Goal: Information Seeking & Learning: Find contact information

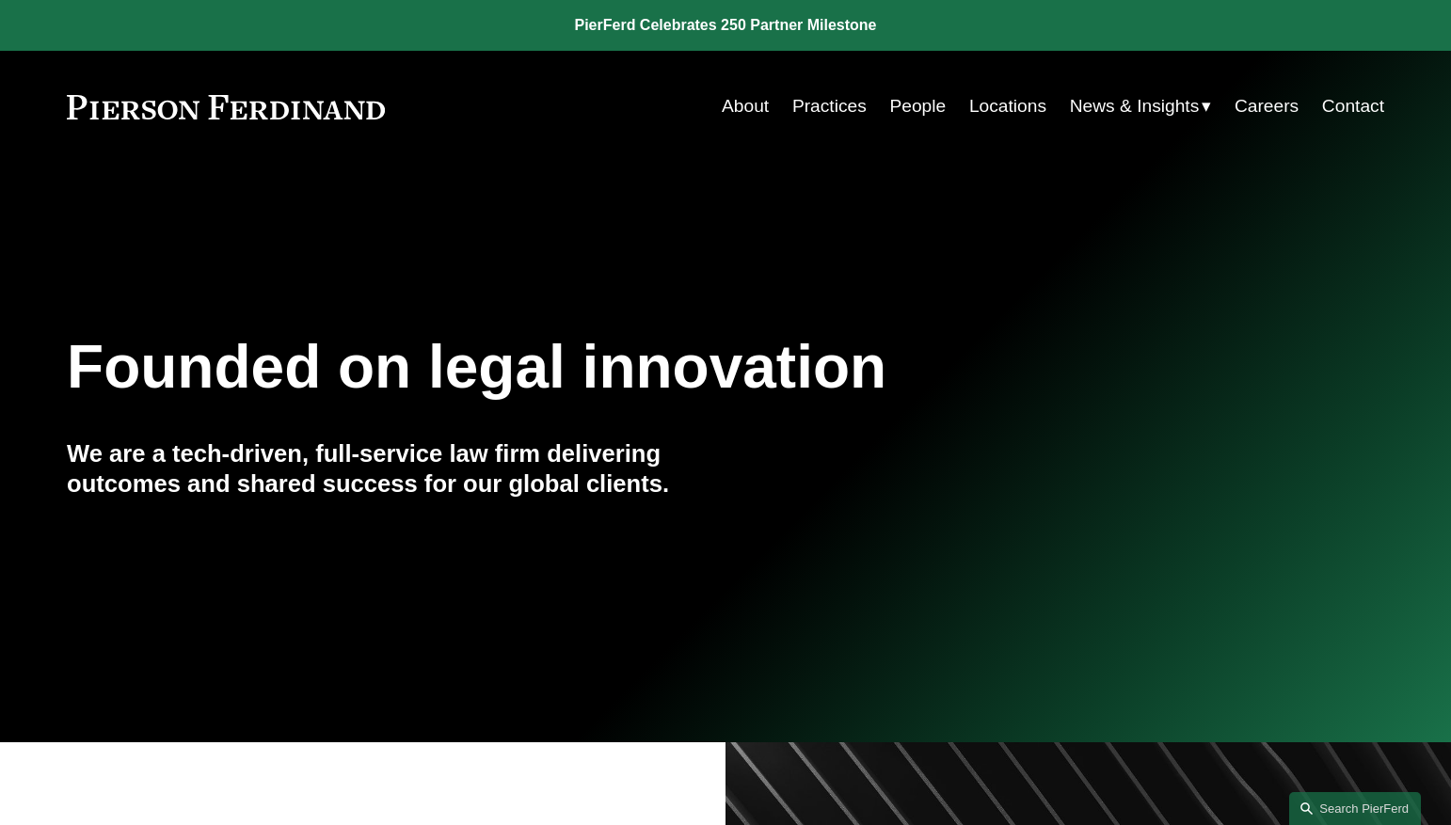
click at [899, 102] on link "People" at bounding box center [917, 106] width 56 height 36
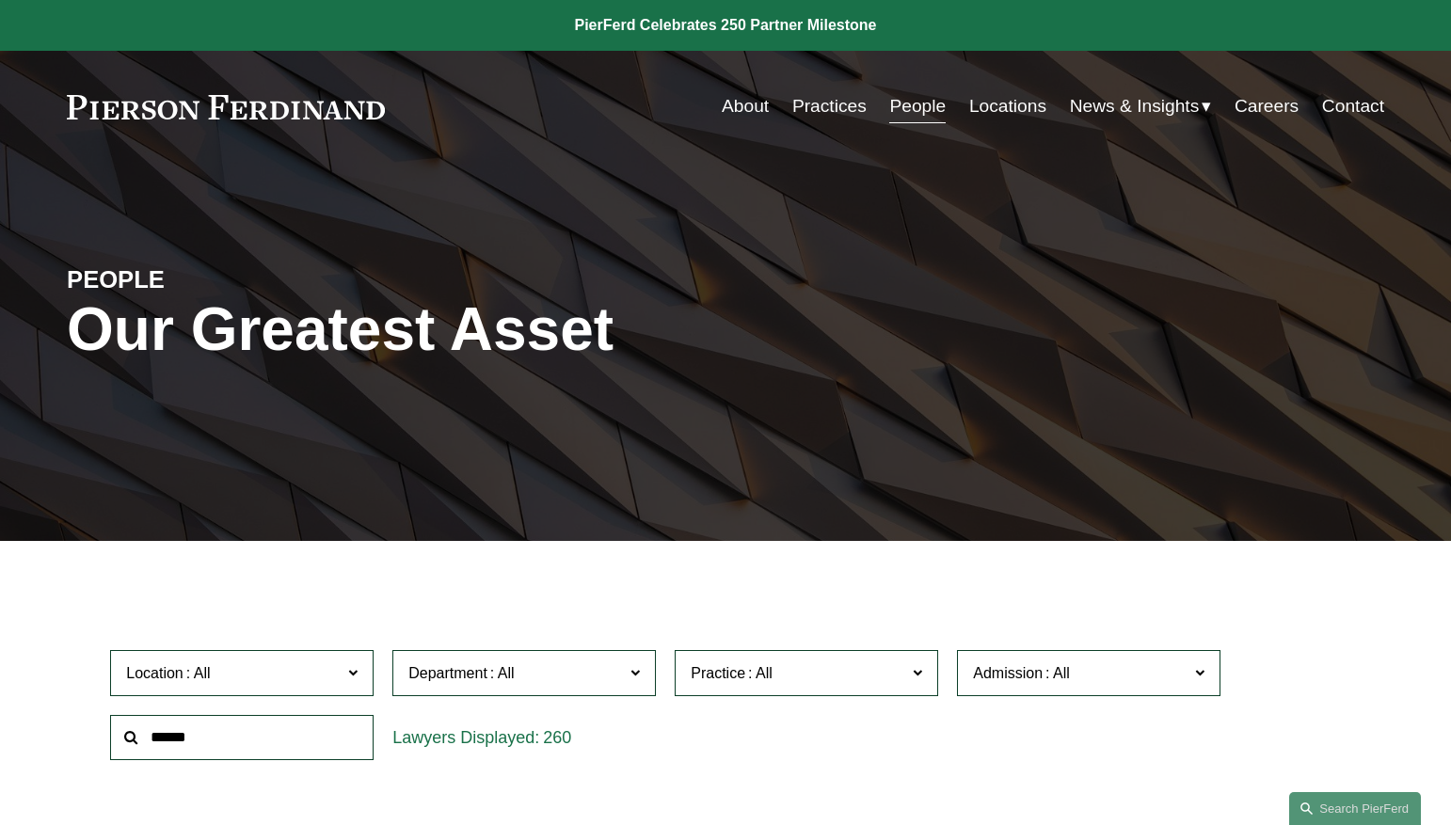
click at [220, 734] on input "text" at bounding box center [241, 738] width 263 height 46
paste input "**********"
drag, startPoint x: 177, startPoint y: 743, endPoint x: 86, endPoint y: 731, distance: 92.1
click at [86, 731] on div "Location All [GEOGRAPHIC_DATA] [GEOGRAPHIC_DATA] [GEOGRAPHIC_DATA] [GEOGRAPHIC_…" at bounding box center [725, 705] width 1317 height 129
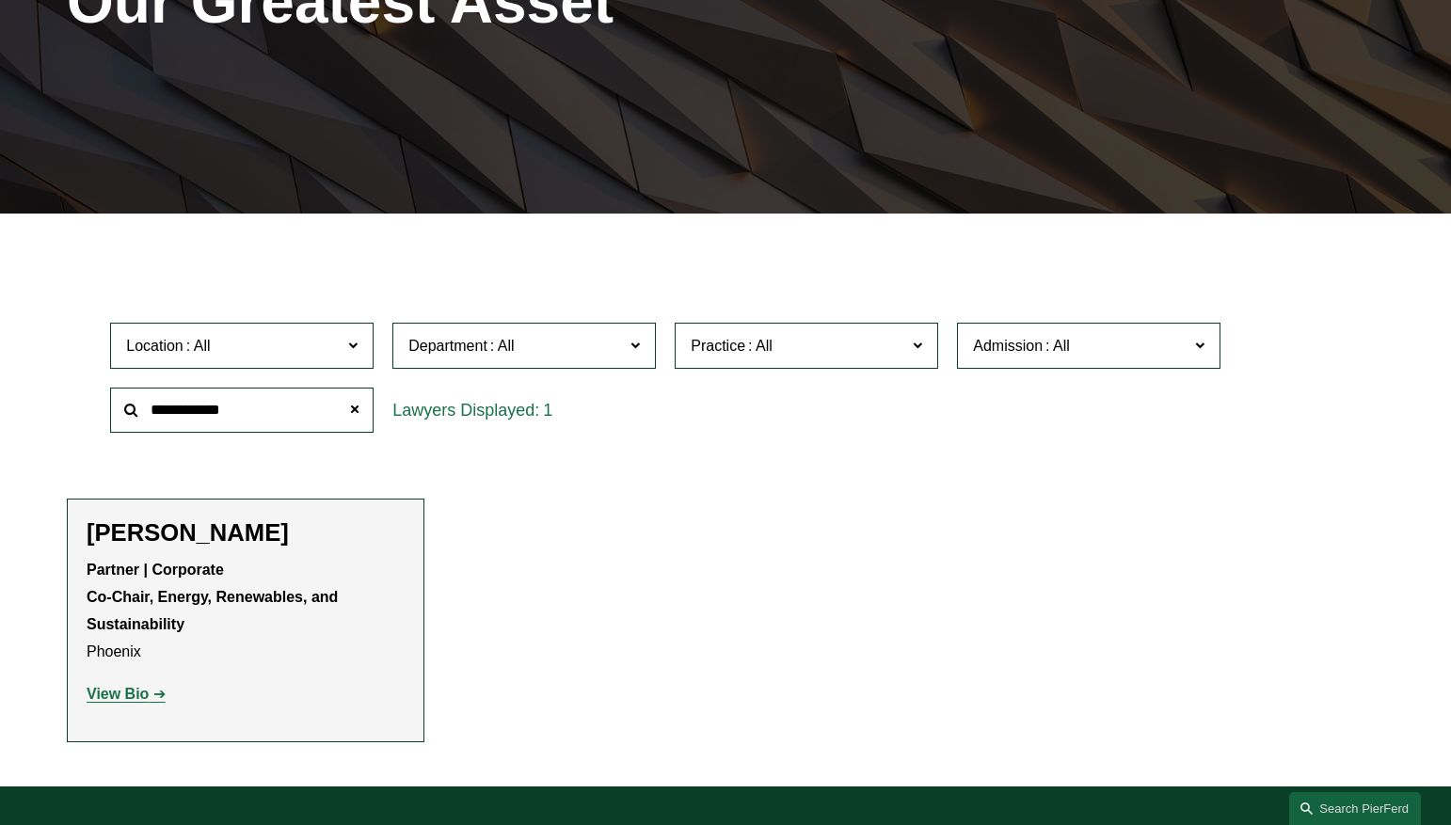
scroll to position [336, 0]
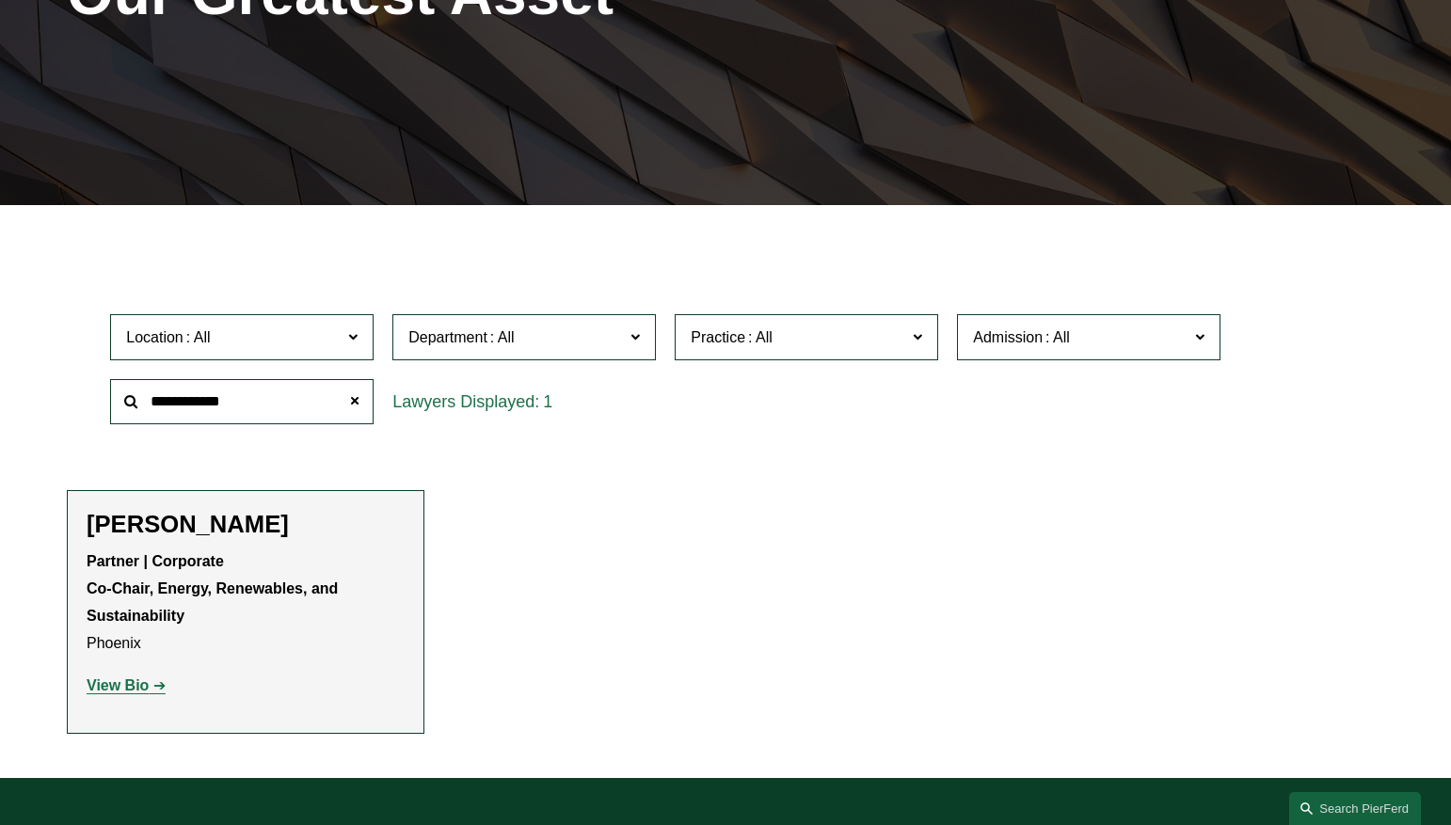
type input "**********"
click at [133, 690] on strong "View Bio" at bounding box center [118, 685] width 62 height 16
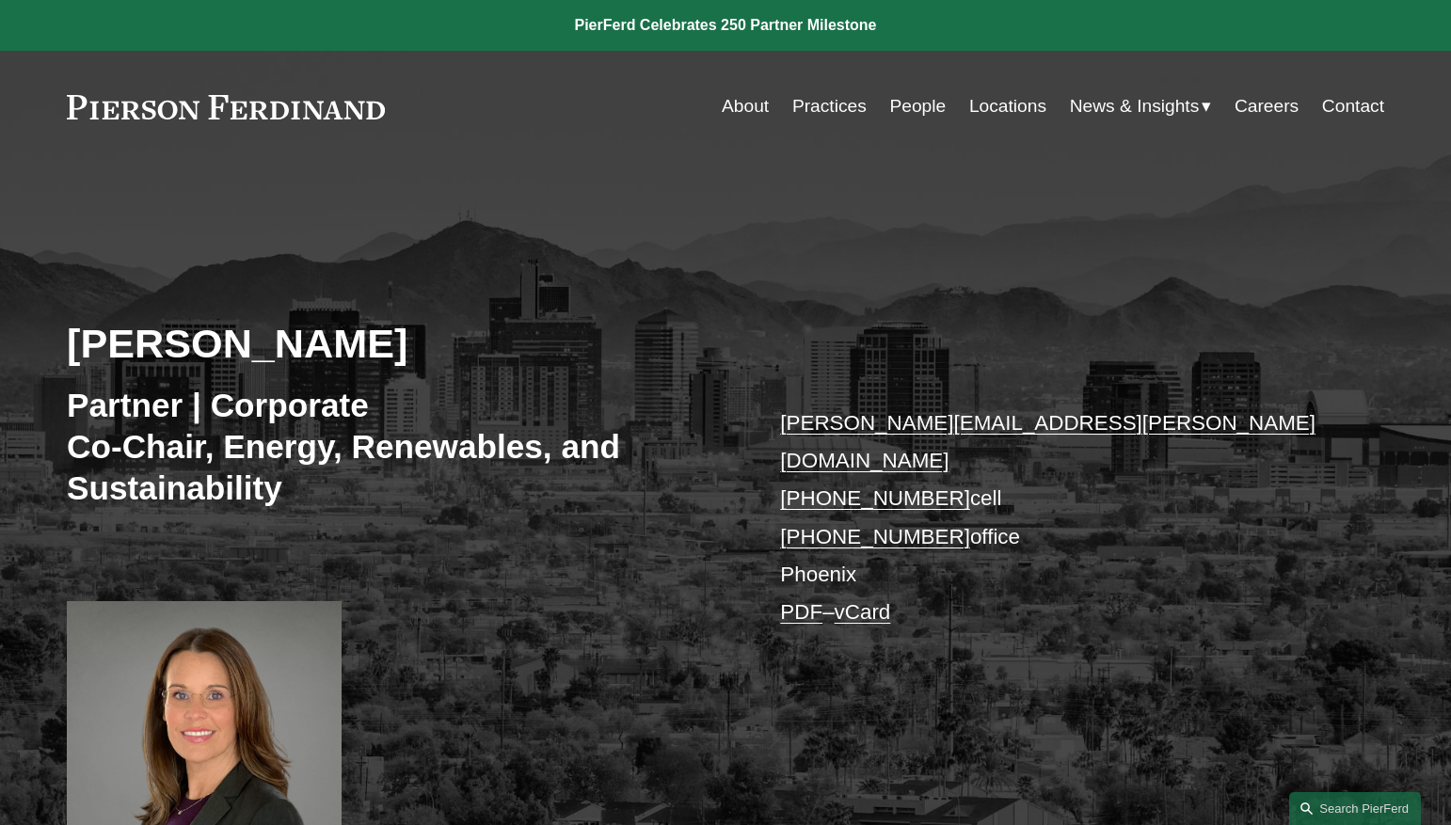
click at [902, 105] on link "People" at bounding box center [917, 106] width 56 height 36
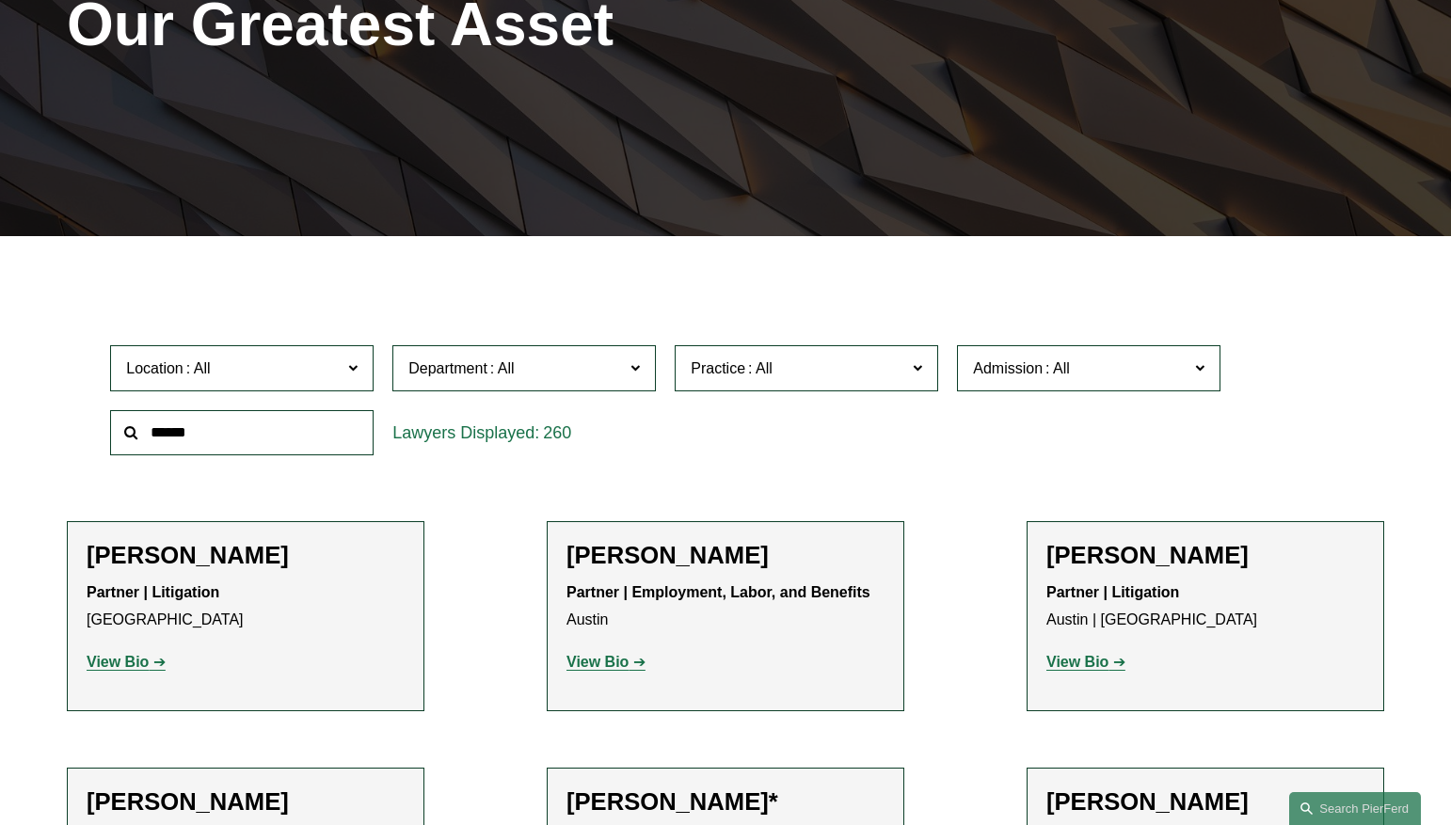
scroll to position [338, 0]
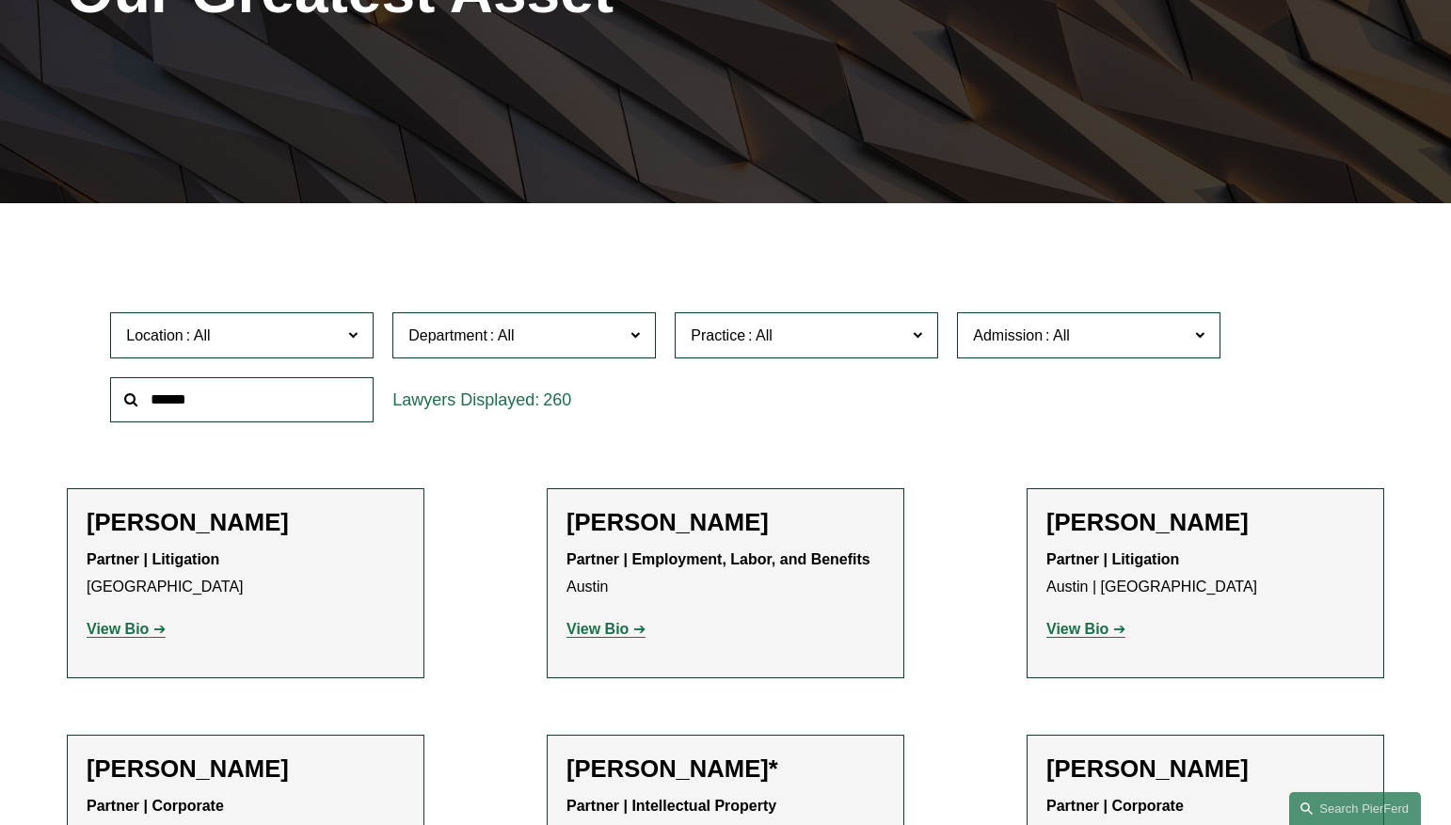
click at [884, 342] on span "Practice" at bounding box center [798, 335] width 215 height 25
click at [0, 0] on link "Tax/ERISA" at bounding box center [0, 0] width 0 height 0
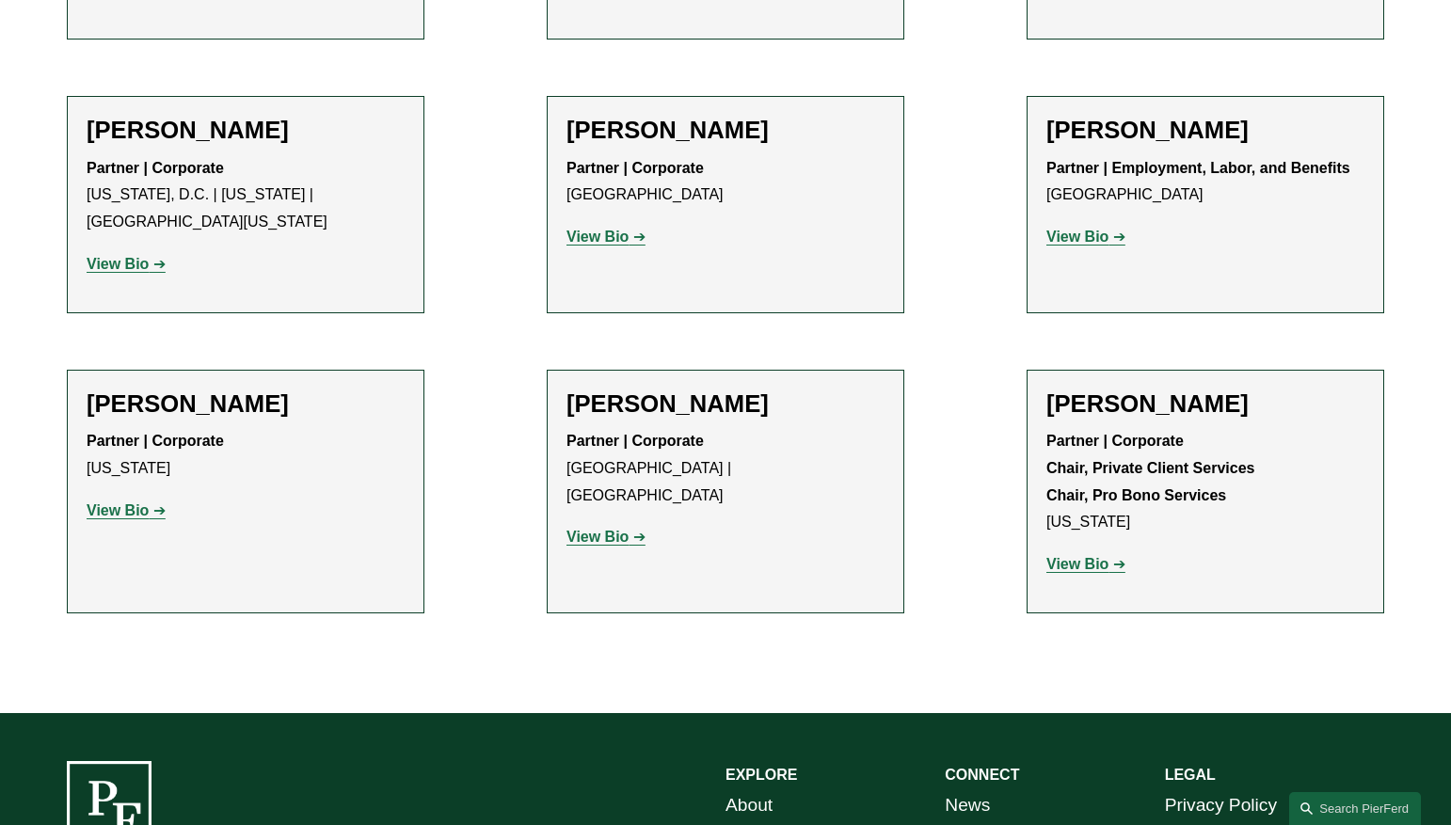
scroll to position [1034, 0]
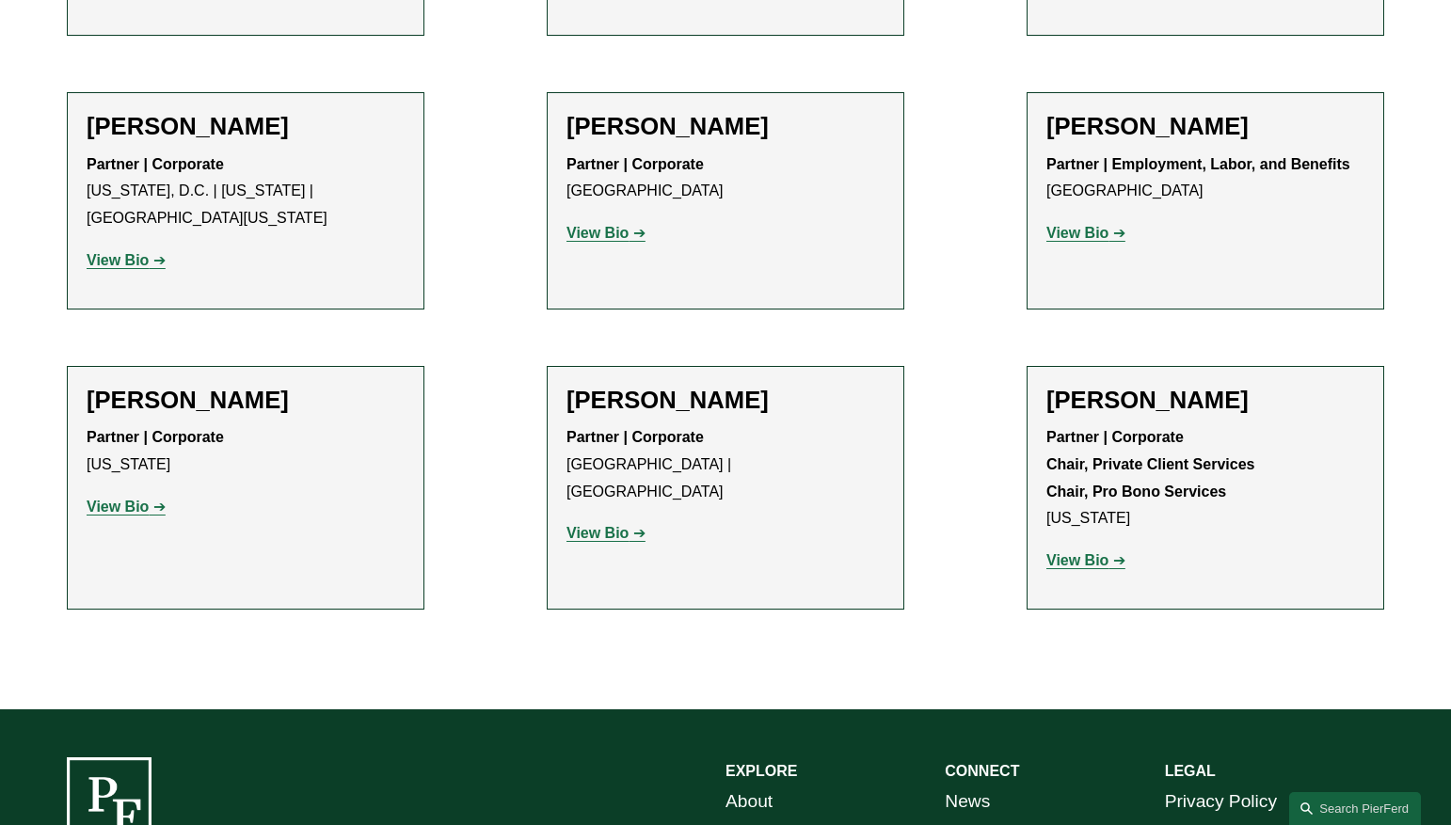
click at [141, 499] on strong "View Bio" at bounding box center [118, 507] width 62 height 16
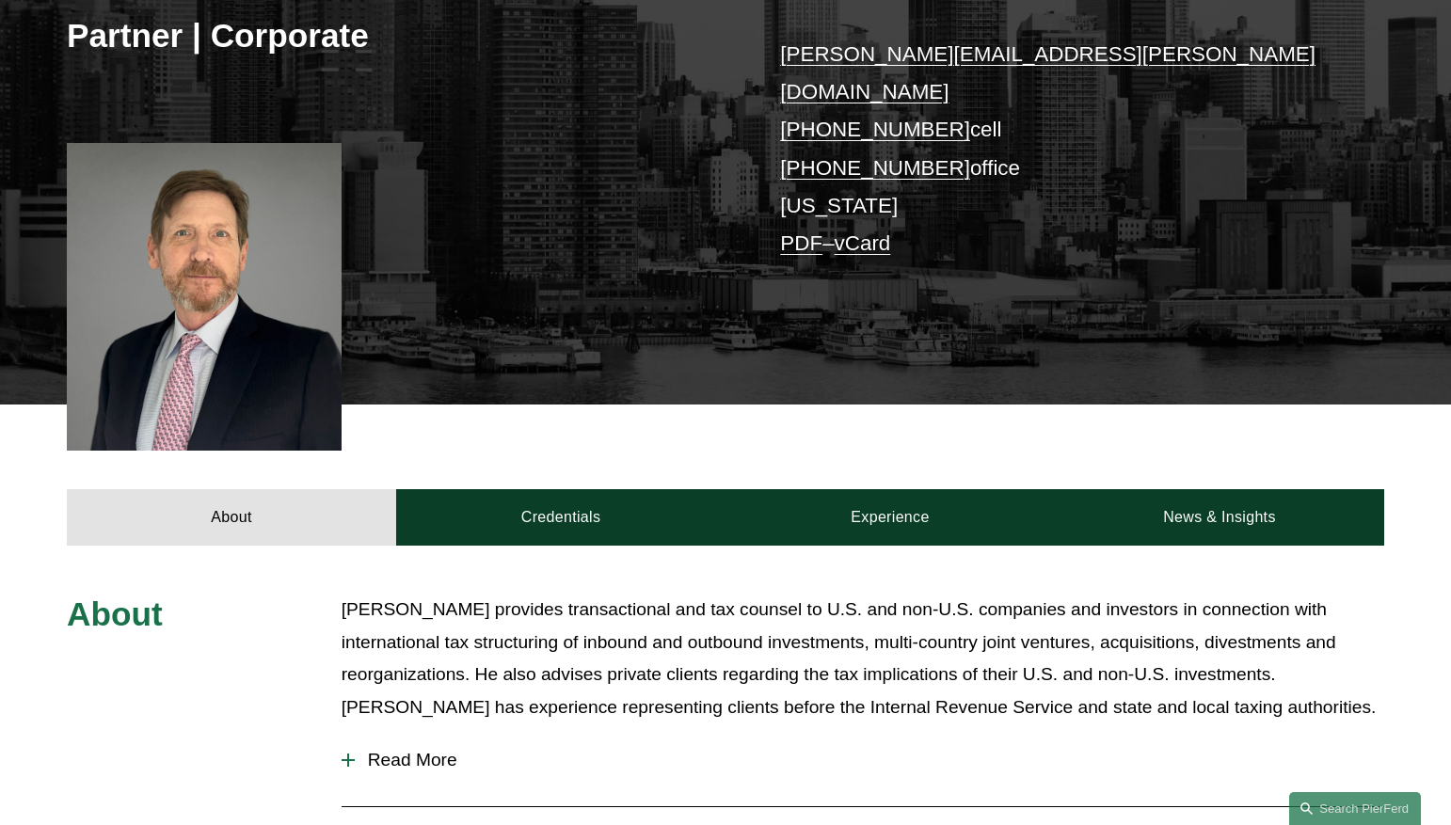
scroll to position [368, 0]
